Goal: Task Accomplishment & Management: Use online tool/utility

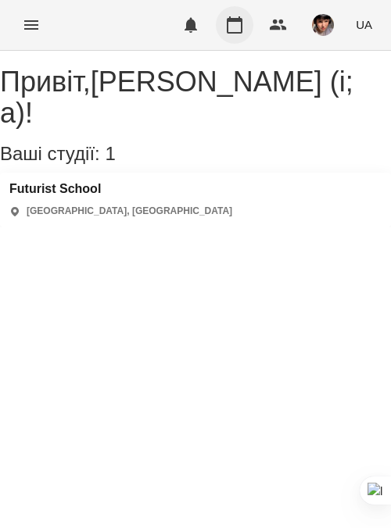
click at [238, 27] on icon "button" at bounding box center [234, 25] width 19 height 19
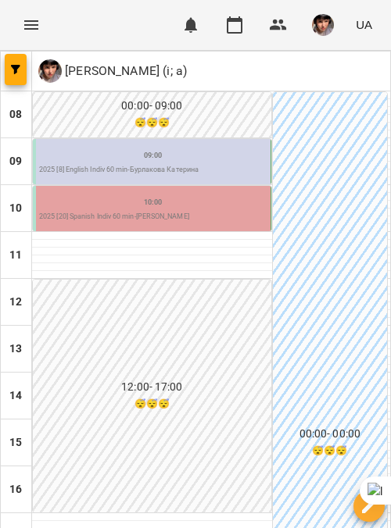
click at [198, 163] on div "09:00" at bounding box center [153, 155] width 228 height 19
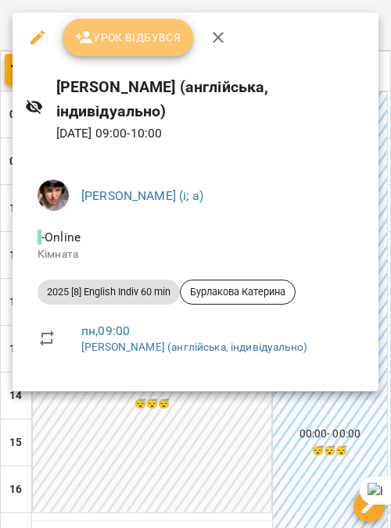
click at [159, 40] on span "Урок відбувся" at bounding box center [128, 37] width 106 height 19
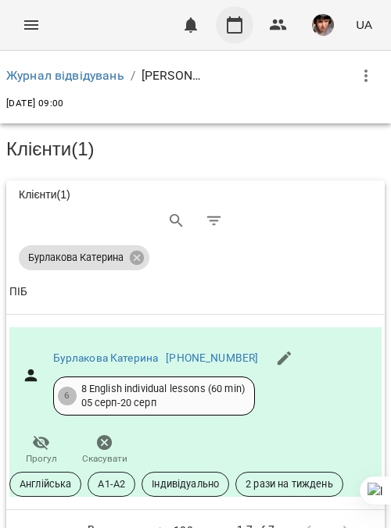
click at [221, 20] on button "button" at bounding box center [235, 25] width 38 height 38
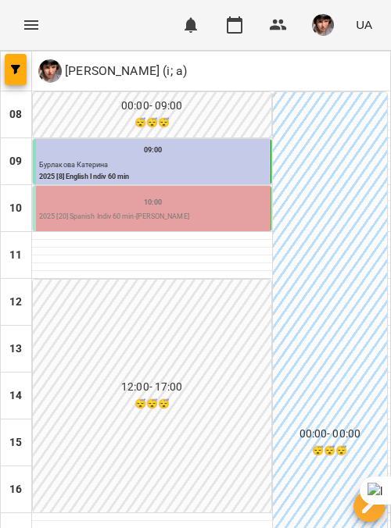
click at [161, 213] on p "2025 [20] Spanish Indiv 60 min - [PERSON_NAME]" at bounding box center [153, 217] width 228 height 11
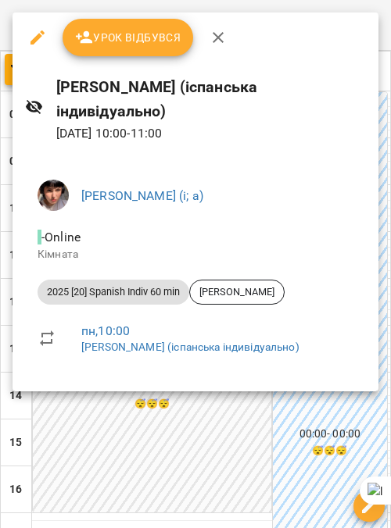
click at [135, 33] on span "Урок відбувся" at bounding box center [128, 37] width 106 height 19
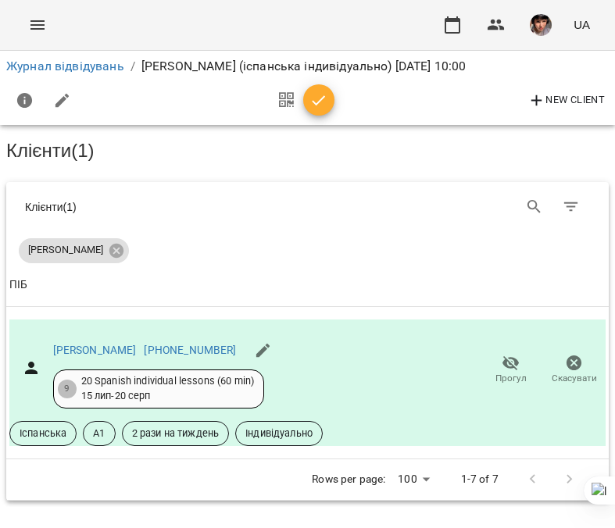
click at [390, 31] on img "button" at bounding box center [541, 25] width 22 height 22
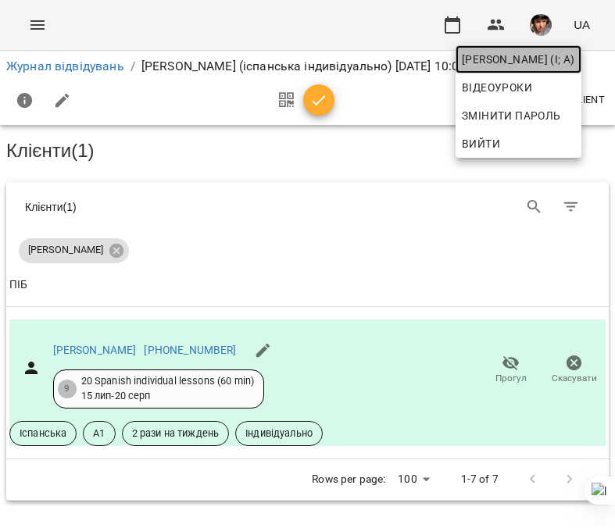
click at [390, 55] on span "[PERSON_NAME] (і; а)" at bounding box center [518, 59] width 113 height 19
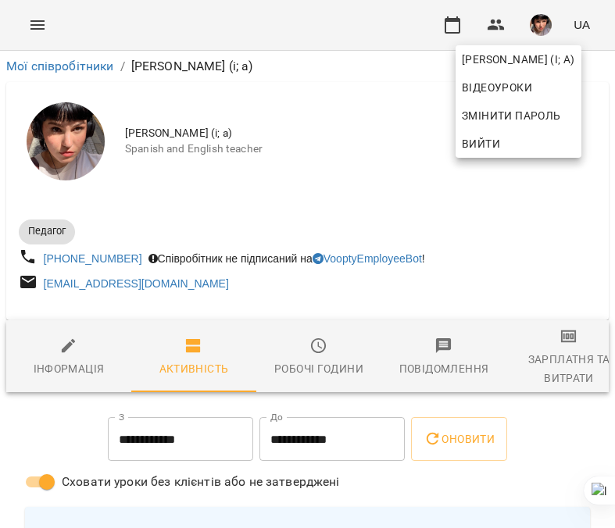
click at [390, 352] on div at bounding box center [307, 264] width 615 height 528
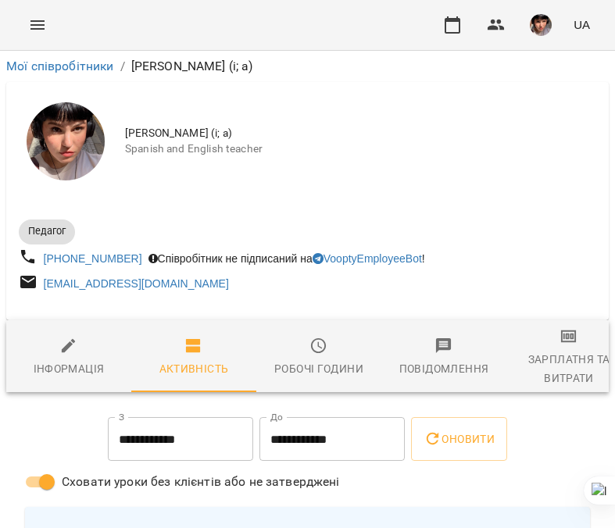
click at [390, 351] on span "Зарплатня та Витрати" at bounding box center [569, 357] width 106 height 61
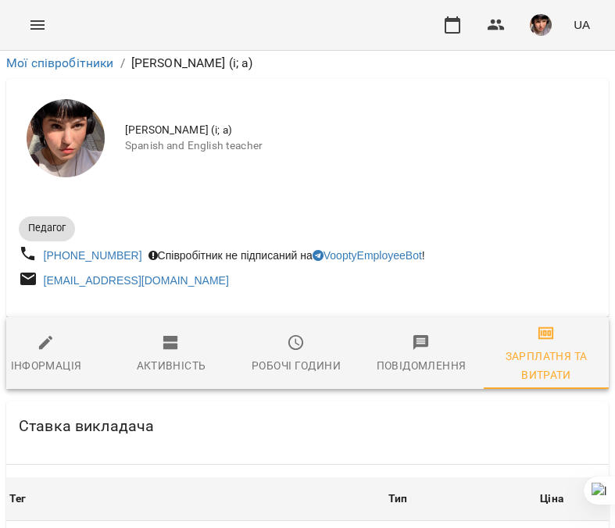
scroll to position [4207, 0]
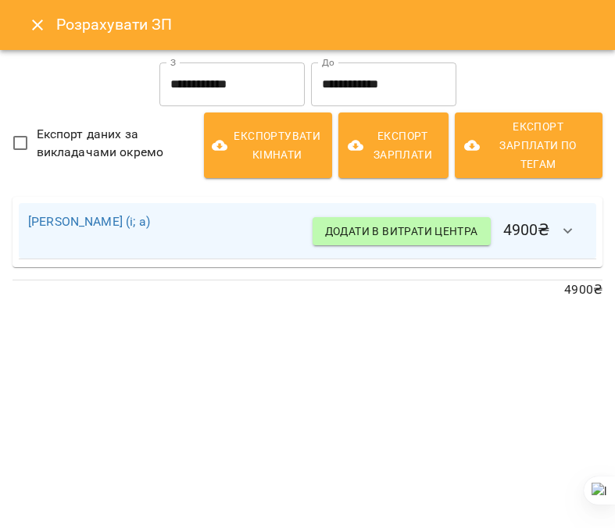
click at [390, 231] on icon "button" at bounding box center [568, 231] width 19 height 19
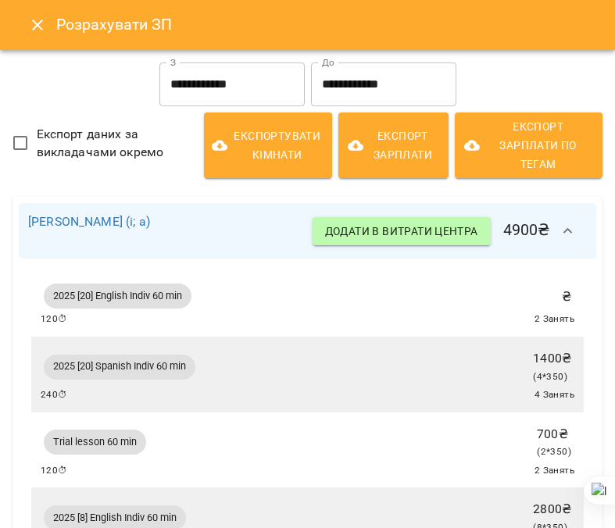
click at [390, 231] on icon "button" at bounding box center [568, 231] width 19 height 19
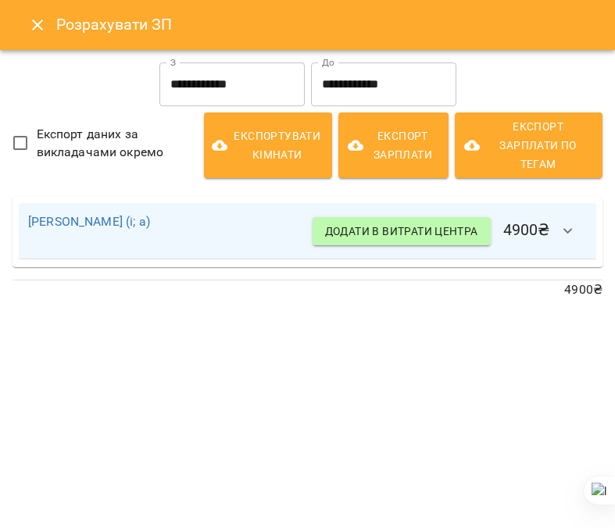
click at [33, 27] on icon "Close" at bounding box center [37, 25] width 19 height 19
